Goal: Transaction & Acquisition: Purchase product/service

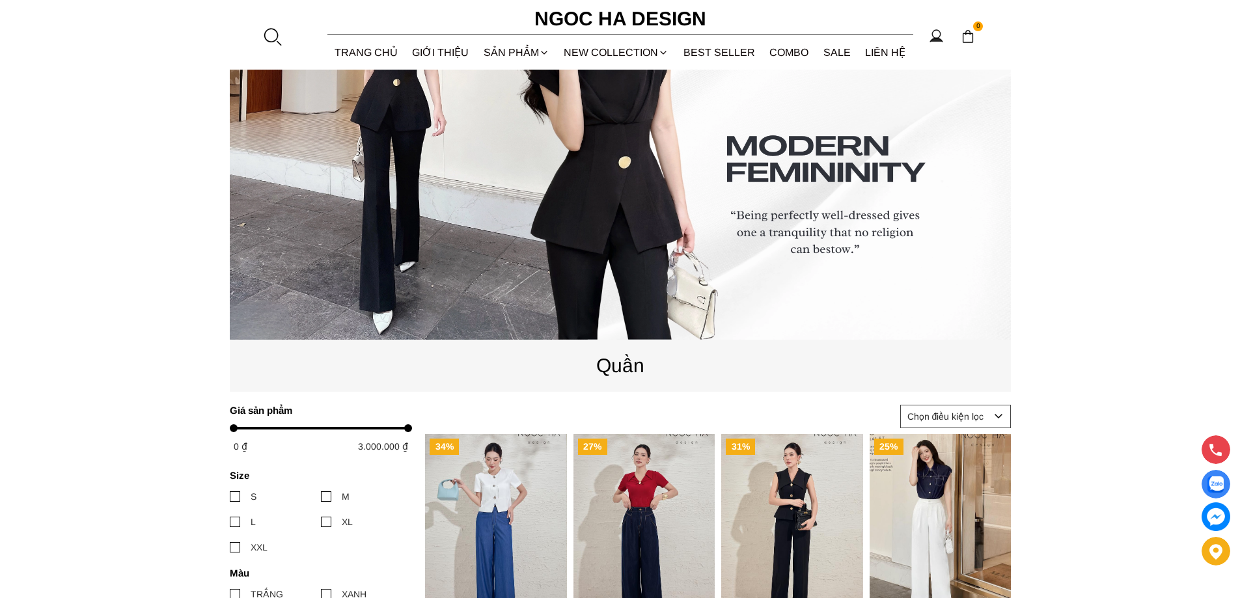
scroll to position [260, 0]
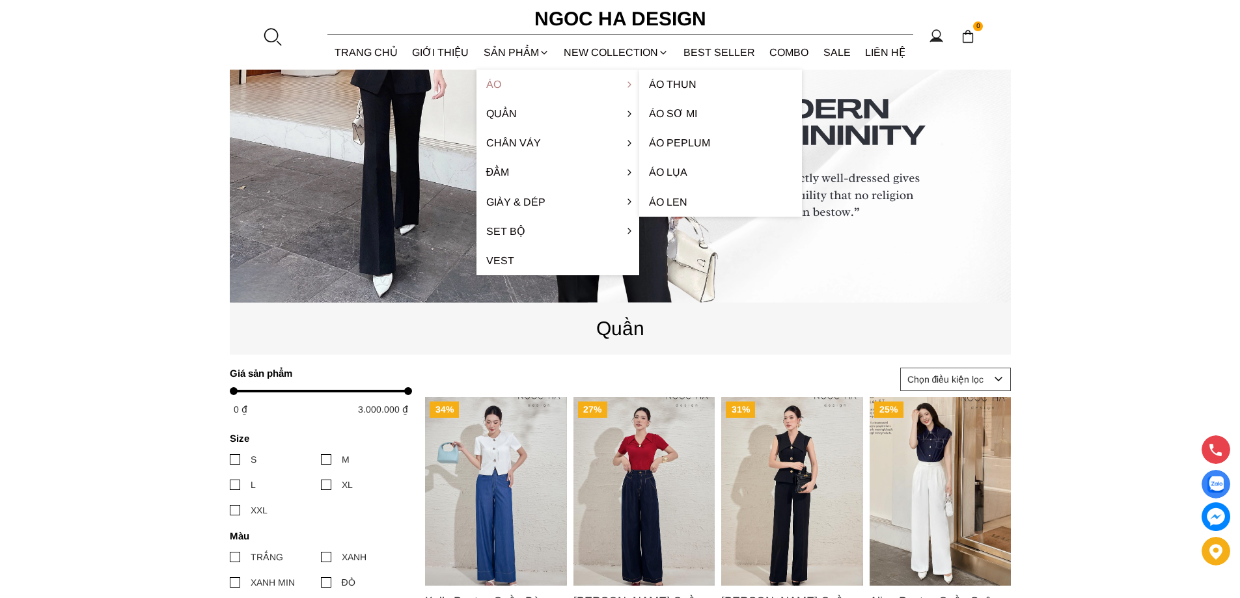
click at [512, 83] on link "Áo" at bounding box center [558, 84] width 163 height 29
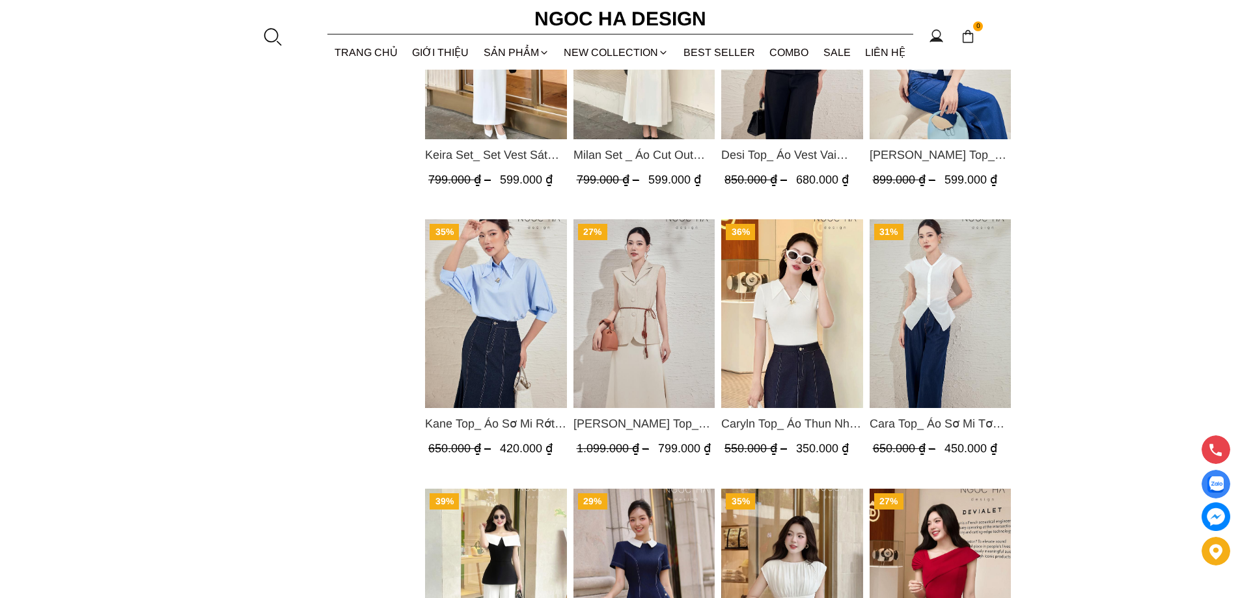
scroll to position [1237, 0]
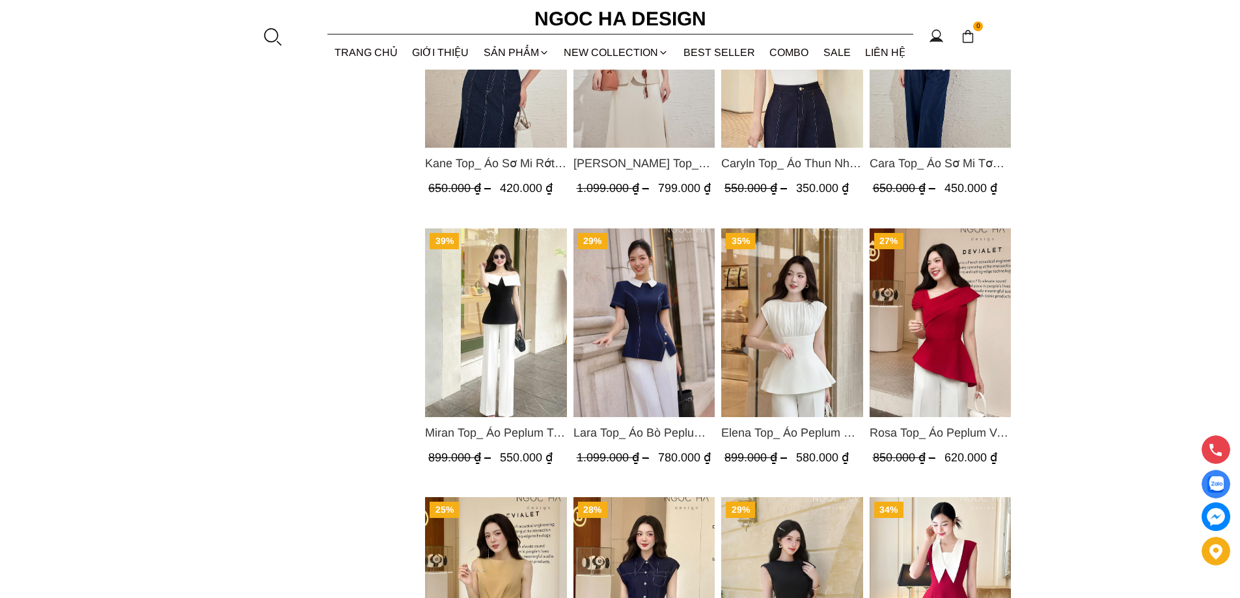
click at [635, 353] on img "Product image - Lara Top_ Áo Bò Peplum Vạt Chép Đính Cúc Mix Cổ Trắng A1058" at bounding box center [644, 323] width 142 height 189
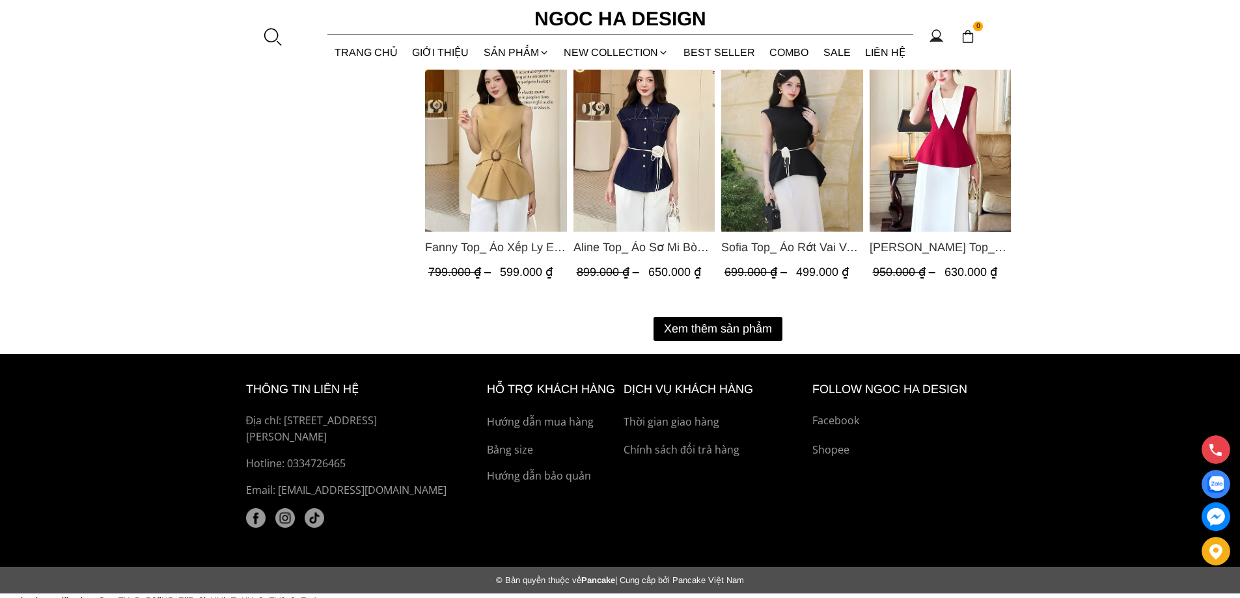
scroll to position [1693, 0]
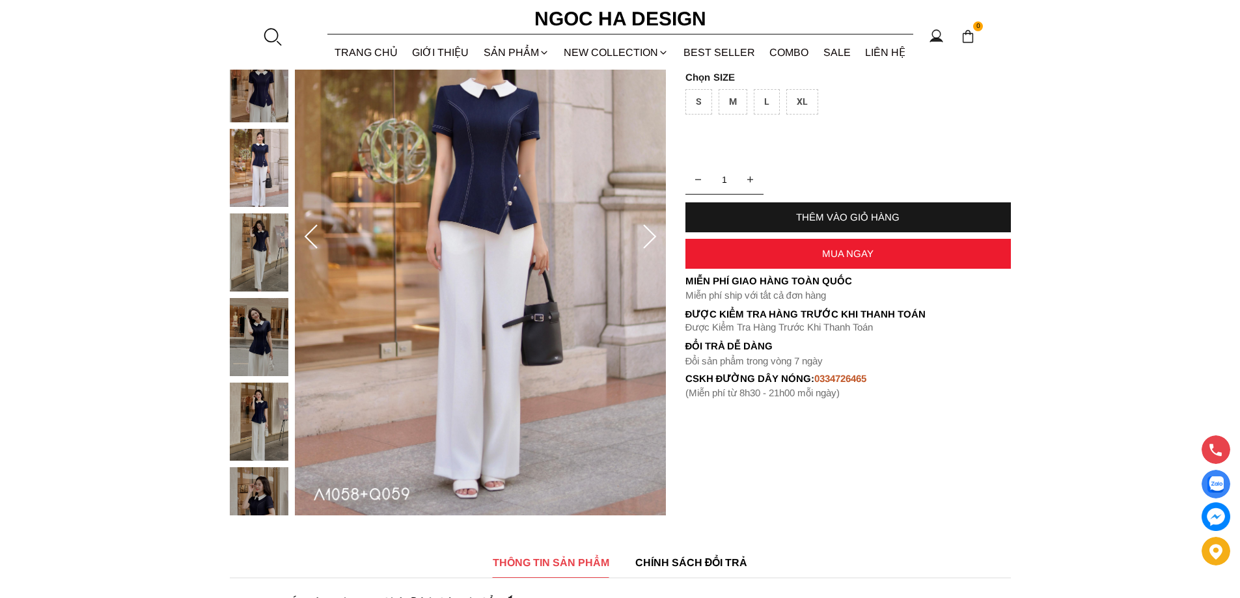
scroll to position [65, 0]
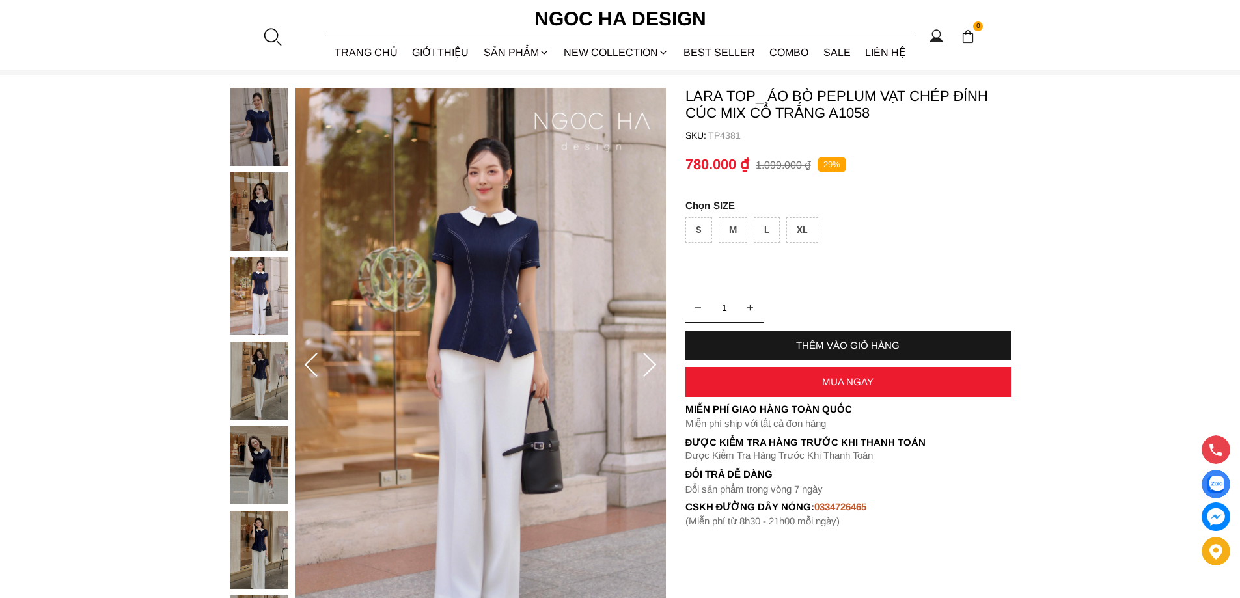
click at [644, 363] on icon at bounding box center [650, 366] width 26 height 26
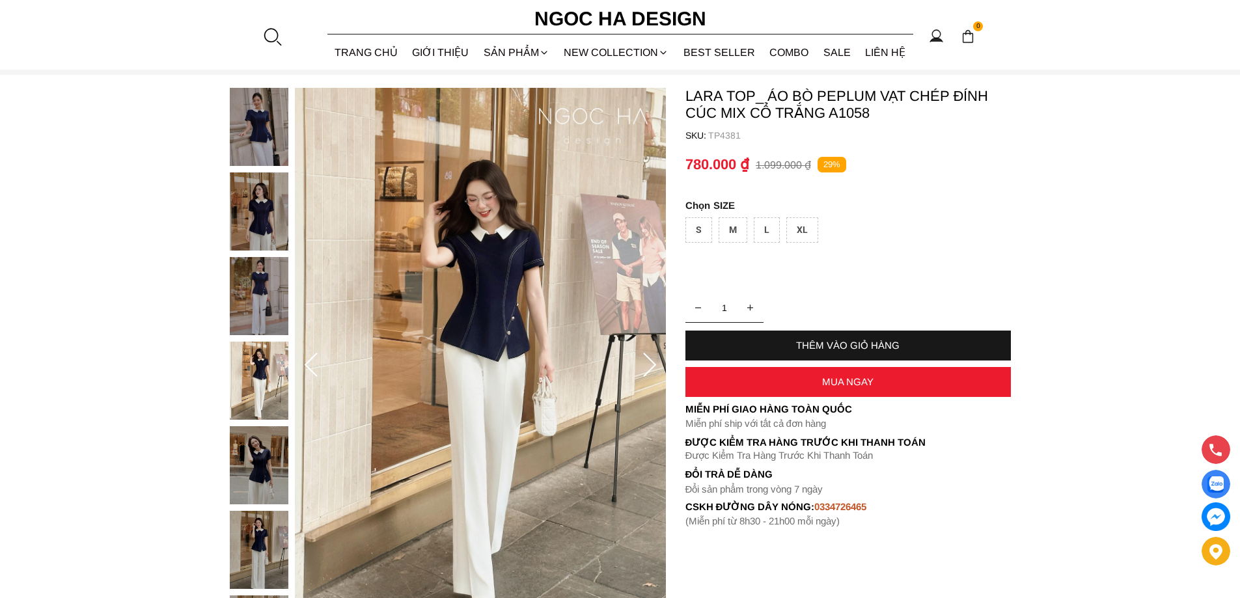
click at [644, 363] on icon at bounding box center [650, 366] width 26 height 26
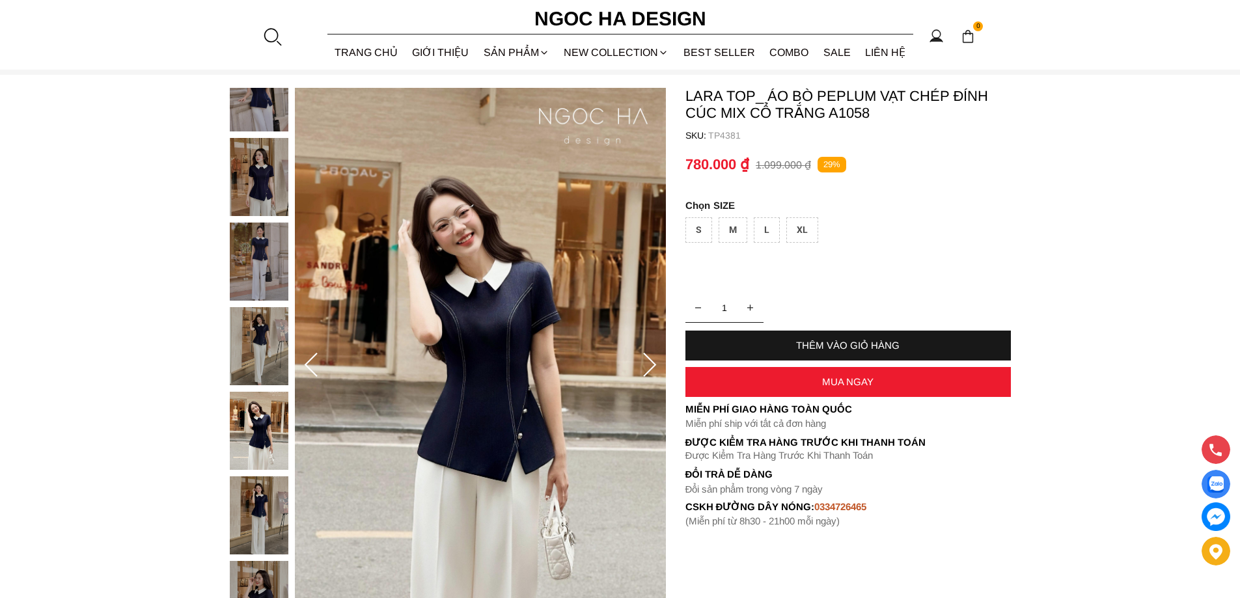
click at [644, 363] on icon at bounding box center [650, 366] width 26 height 26
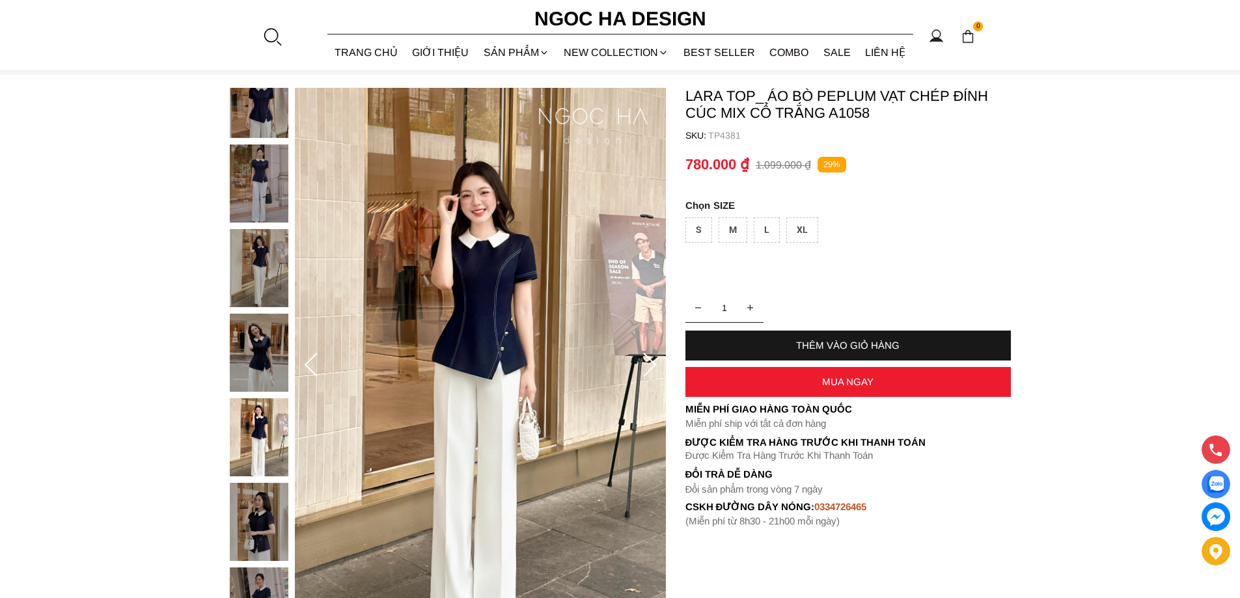
click at [644, 363] on icon at bounding box center [650, 366] width 26 height 26
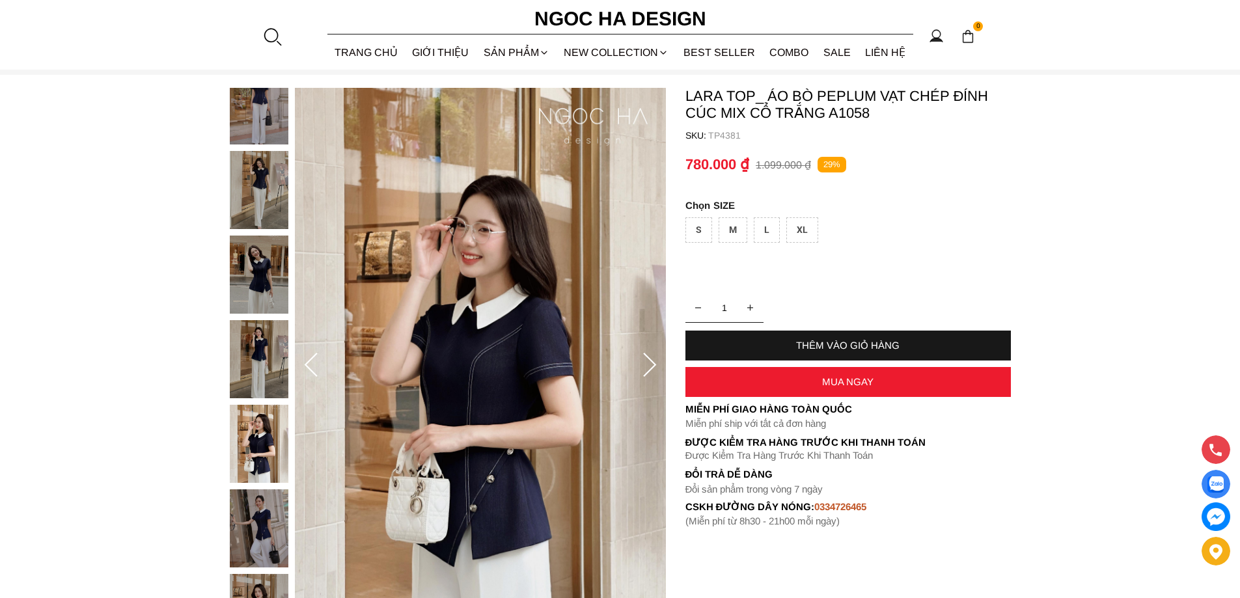
click at [644, 363] on icon at bounding box center [650, 366] width 26 height 26
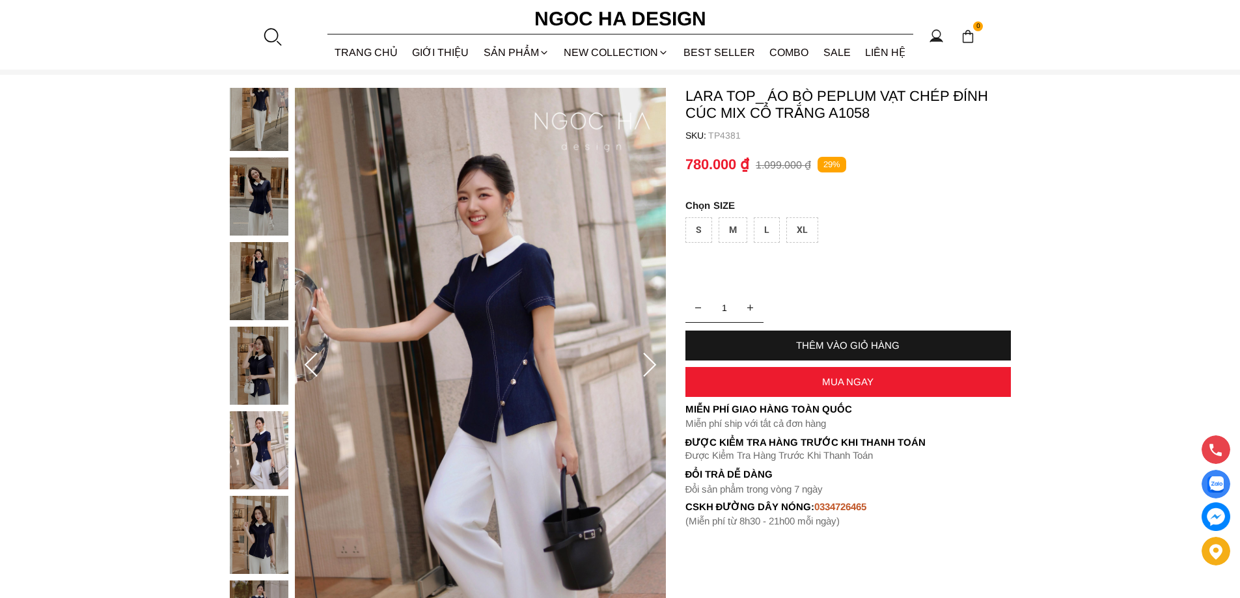
click at [644, 363] on icon at bounding box center [650, 366] width 26 height 26
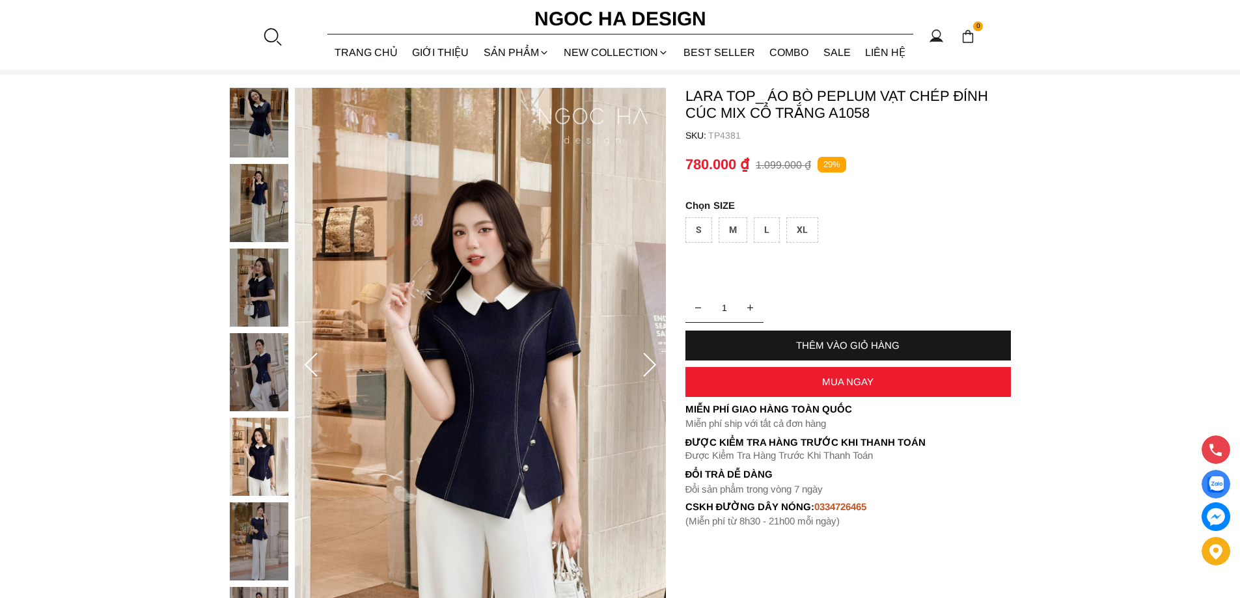
click at [644, 363] on icon at bounding box center [650, 366] width 26 height 26
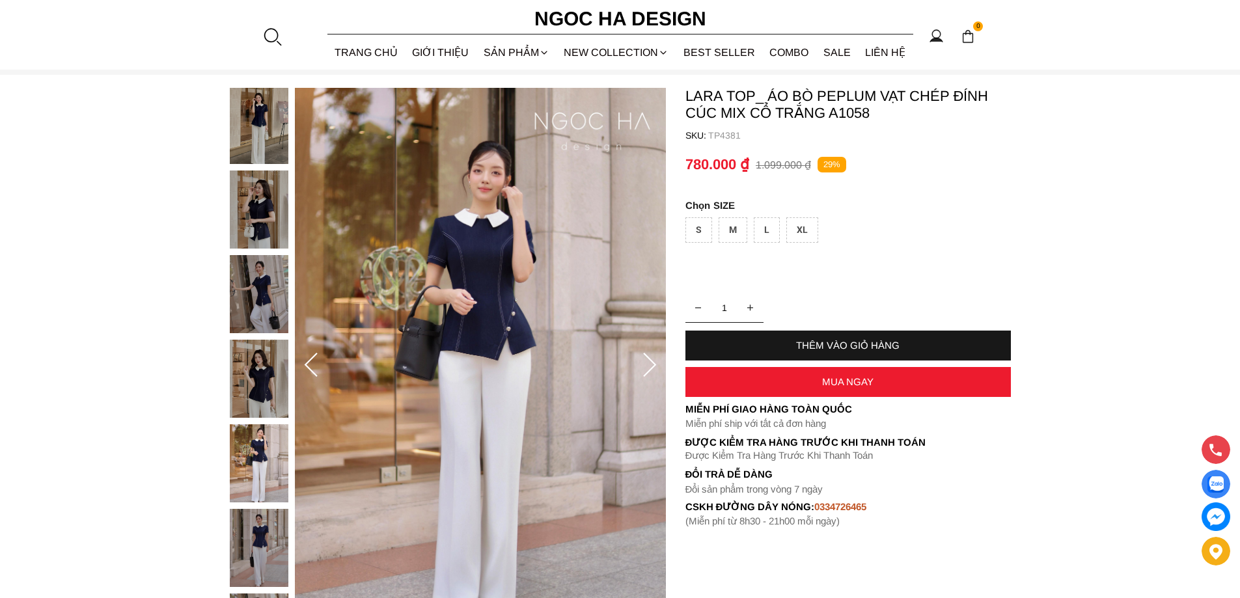
click at [644, 363] on icon at bounding box center [650, 366] width 26 height 26
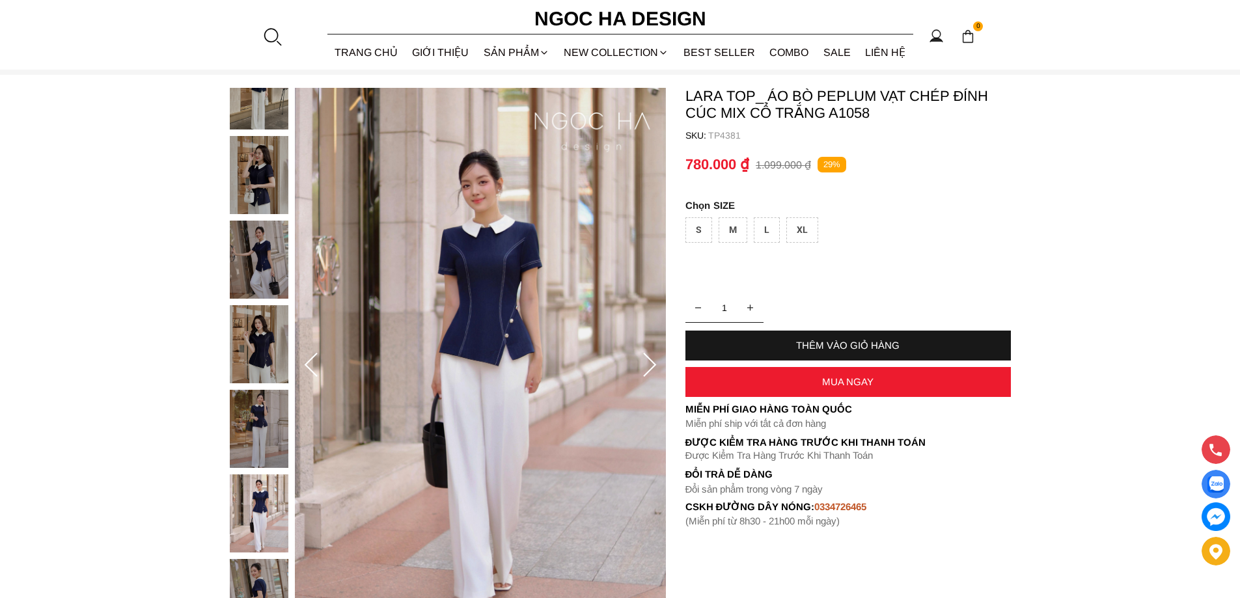
click at [644, 363] on icon at bounding box center [650, 366] width 26 height 26
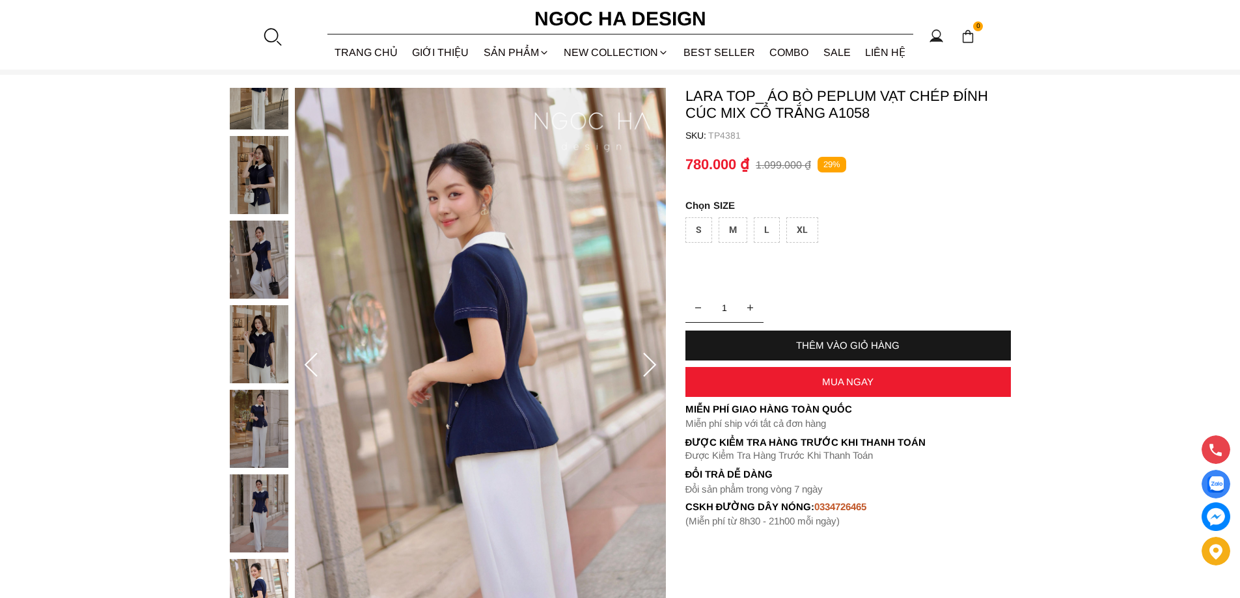
click at [307, 361] on icon at bounding box center [311, 366] width 26 height 26
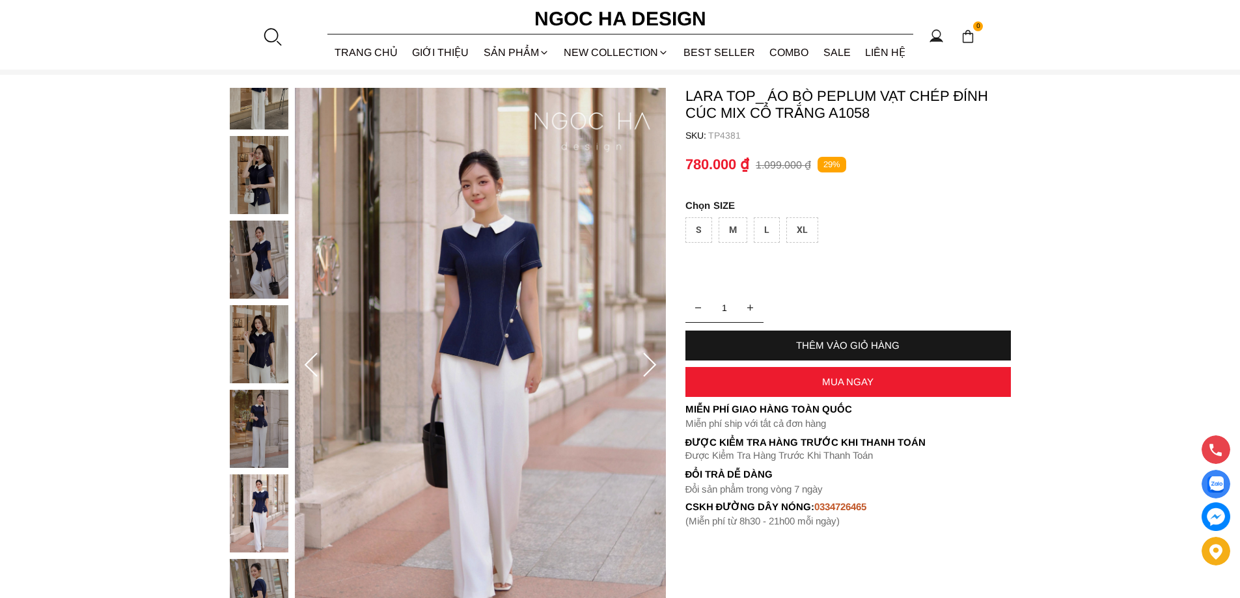
click at [307, 361] on icon at bounding box center [311, 366] width 26 height 26
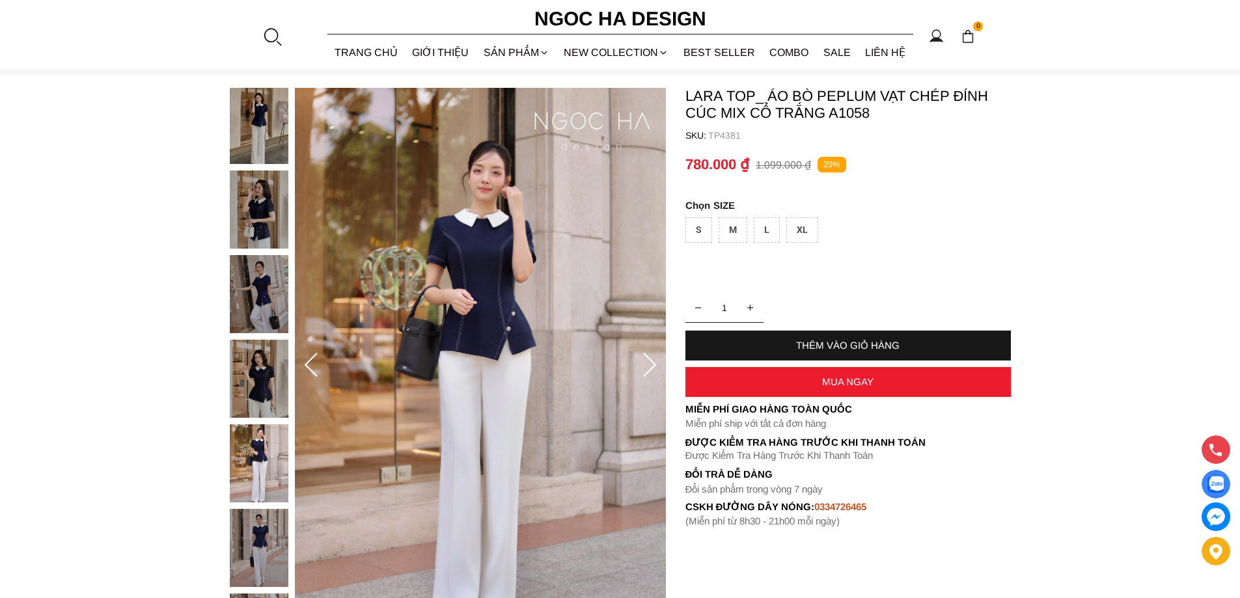
click at [307, 361] on icon at bounding box center [311, 366] width 26 height 26
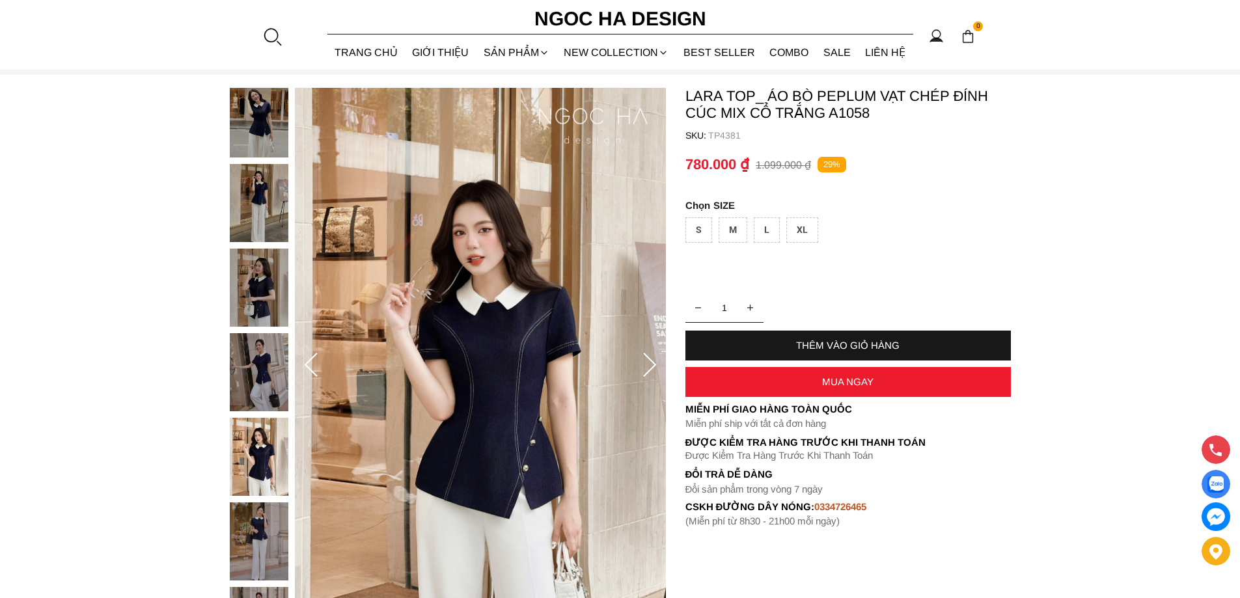
click at [307, 361] on icon at bounding box center [311, 366] width 26 height 26
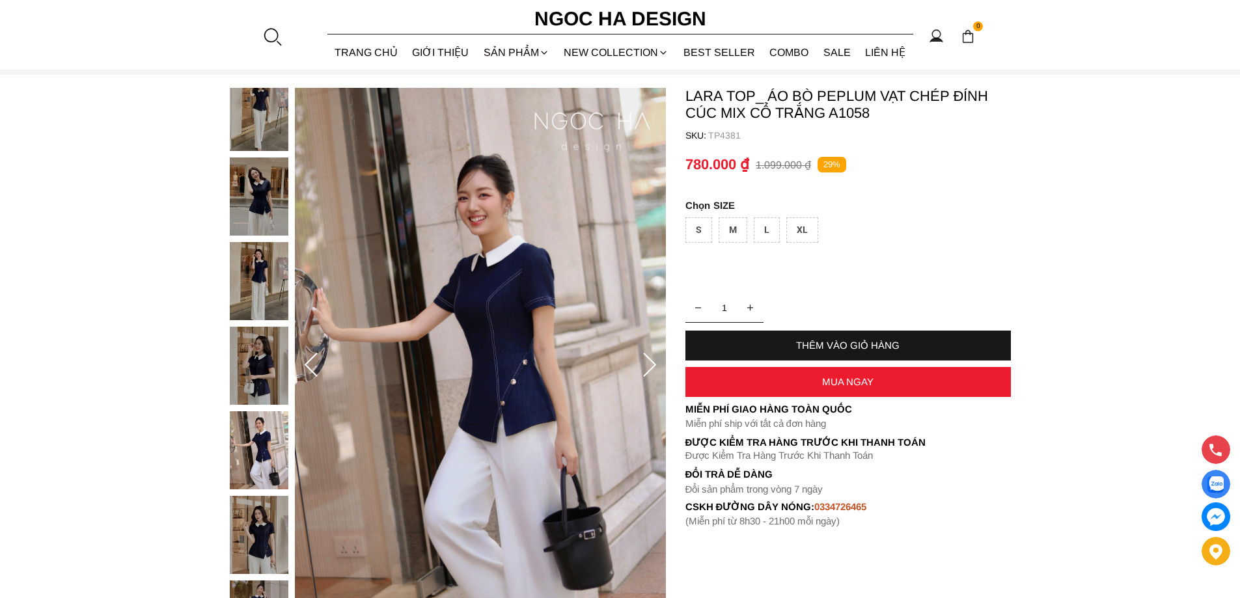
click at [307, 361] on icon at bounding box center [311, 366] width 26 height 26
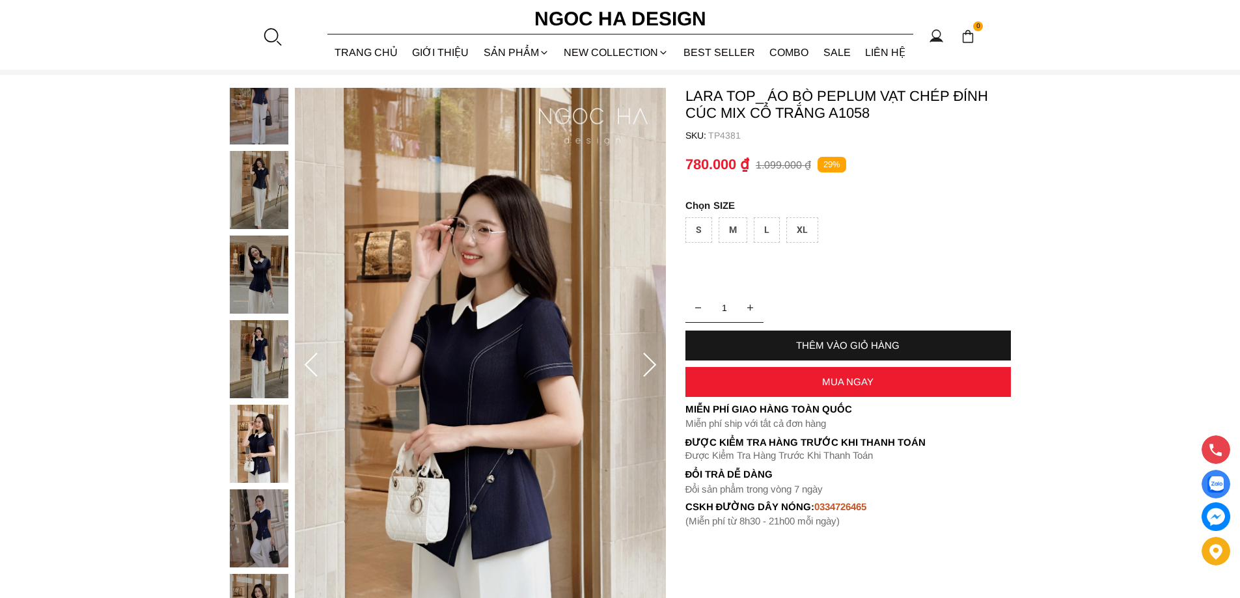
click at [307, 361] on icon at bounding box center [311, 366] width 26 height 26
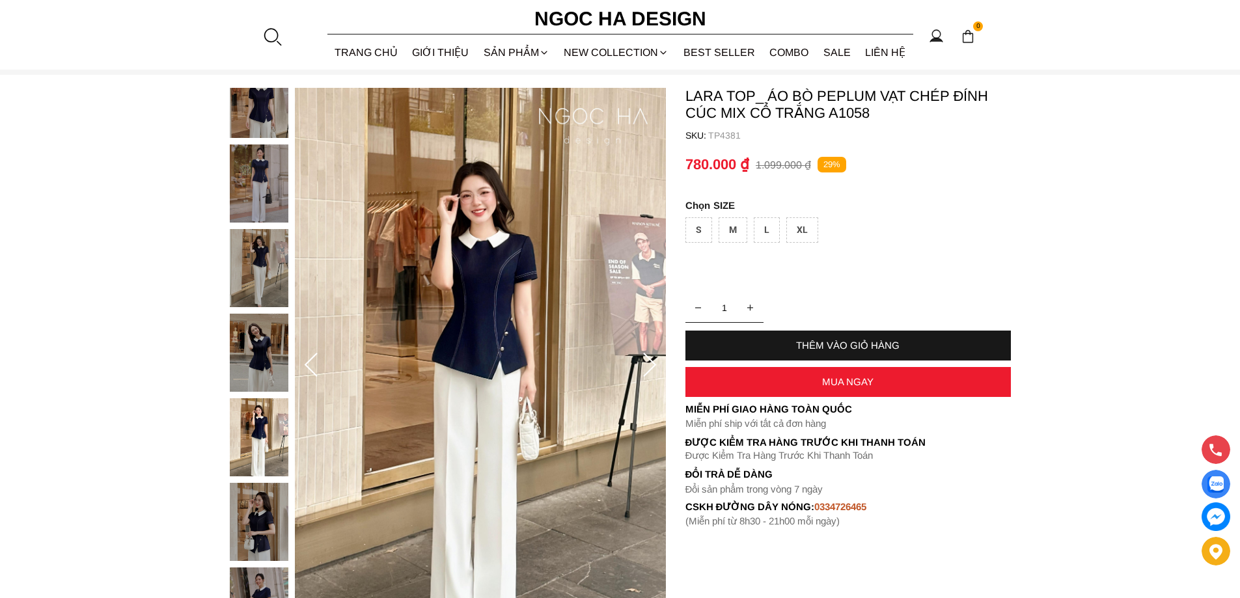
click at [307, 361] on icon at bounding box center [311, 366] width 26 height 26
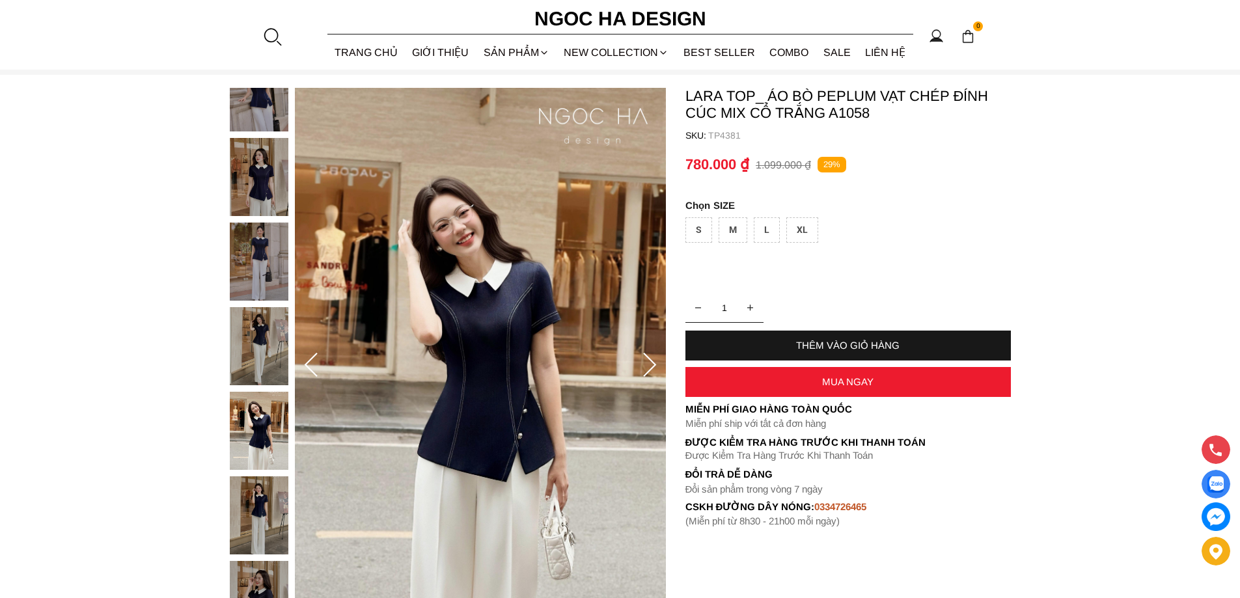
click at [307, 361] on icon at bounding box center [311, 366] width 26 height 26
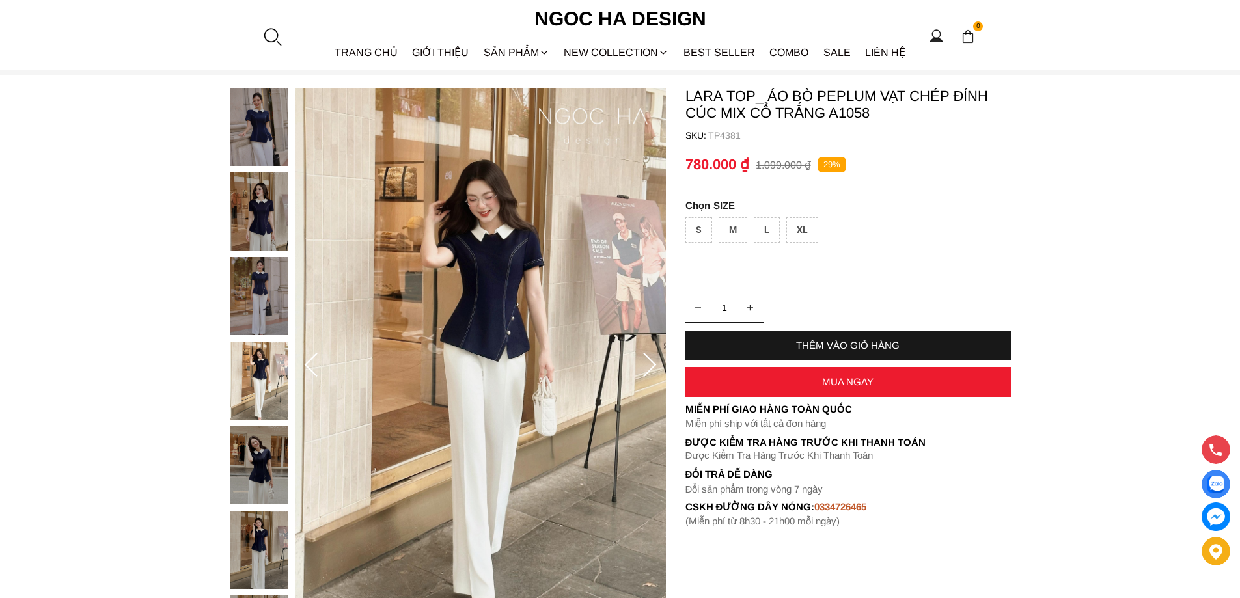
click at [307, 361] on icon at bounding box center [311, 366] width 26 height 26
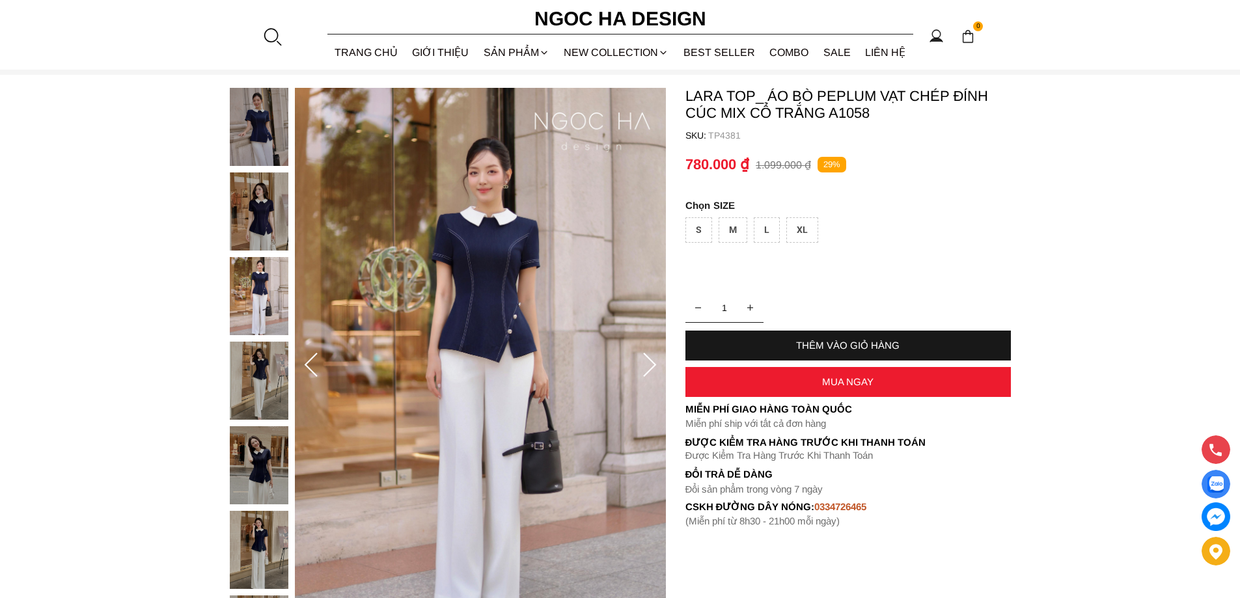
click at [705, 235] on div "S" at bounding box center [699, 229] width 27 height 25
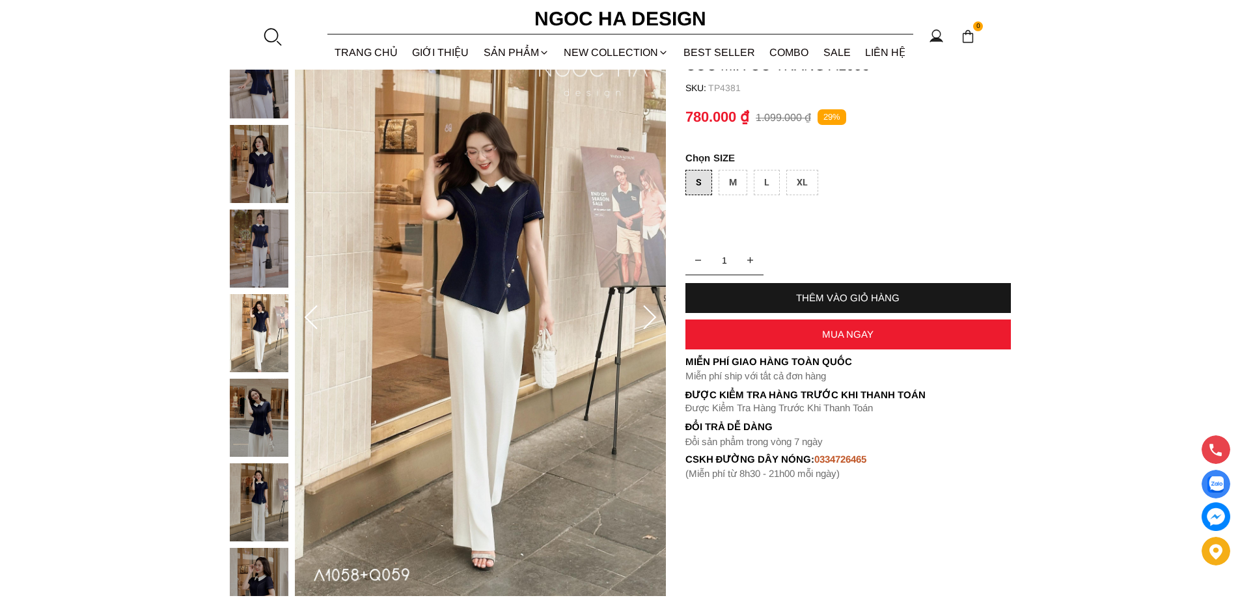
scroll to position [0, 0]
